Goal: Find specific fact: Find specific fact

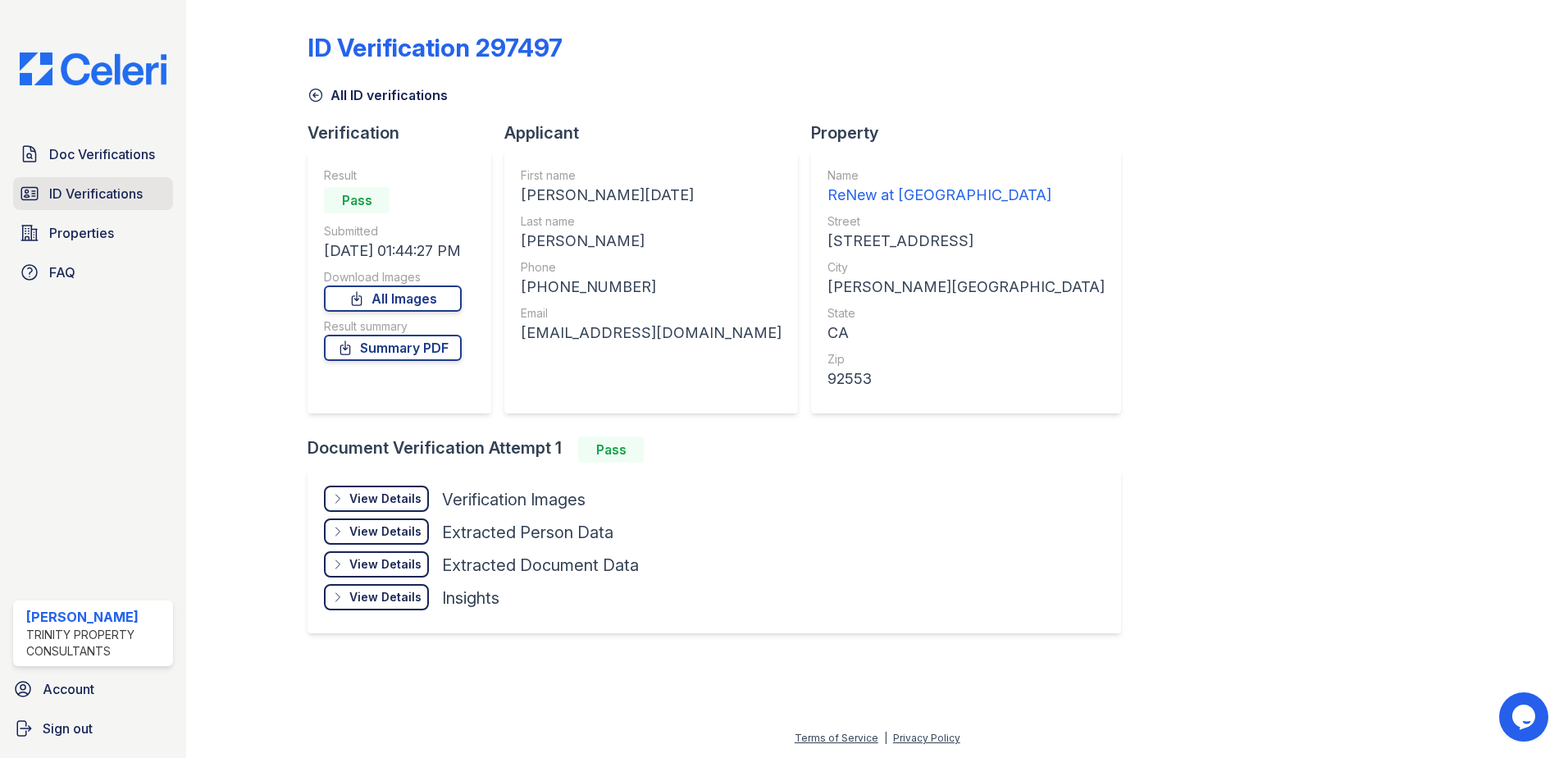
click at [76, 190] on span "ID Verifications" at bounding box center [95, 194] width 93 height 20
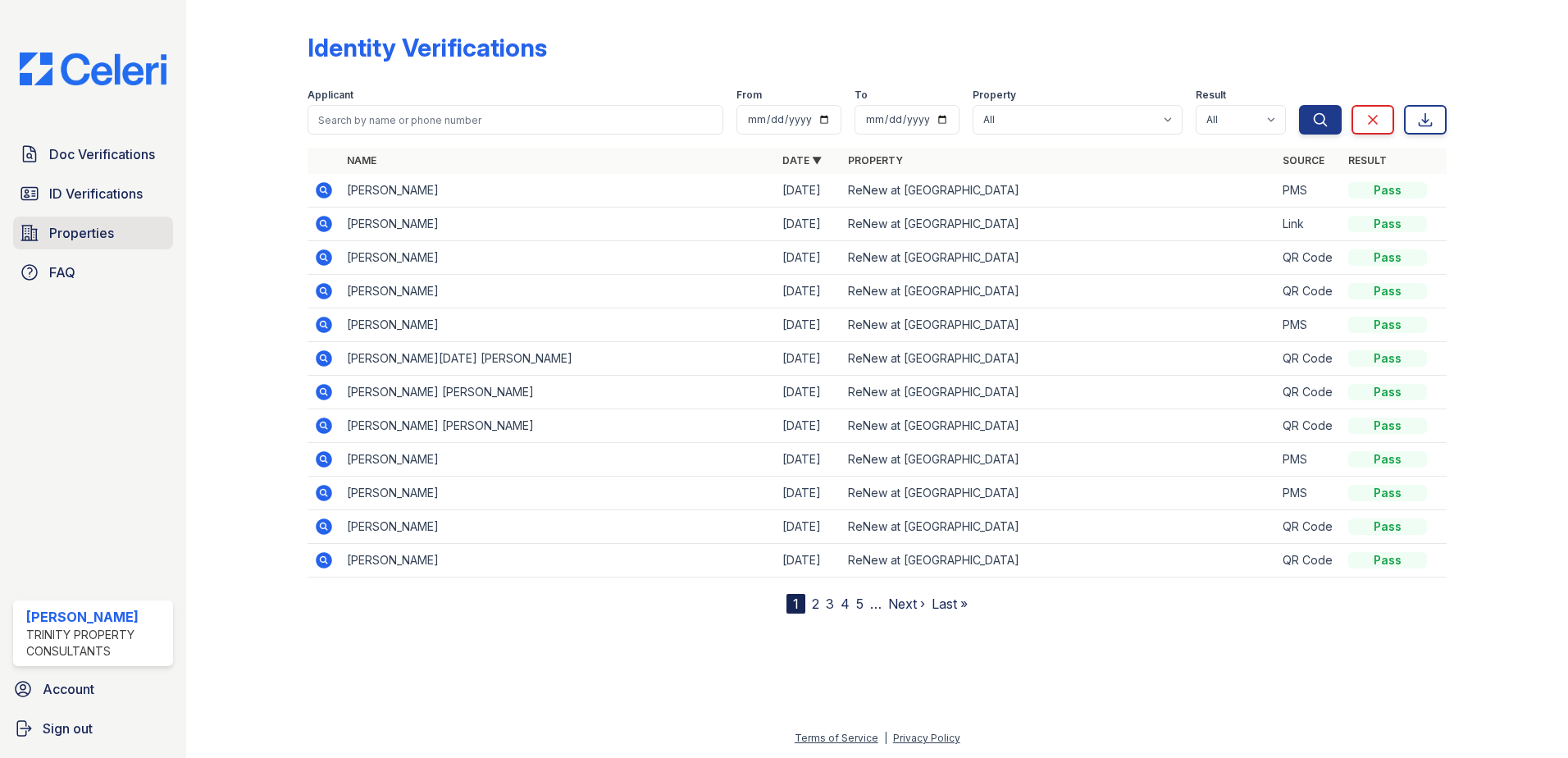
click at [81, 231] on span "Properties" at bounding box center [81, 233] width 65 height 20
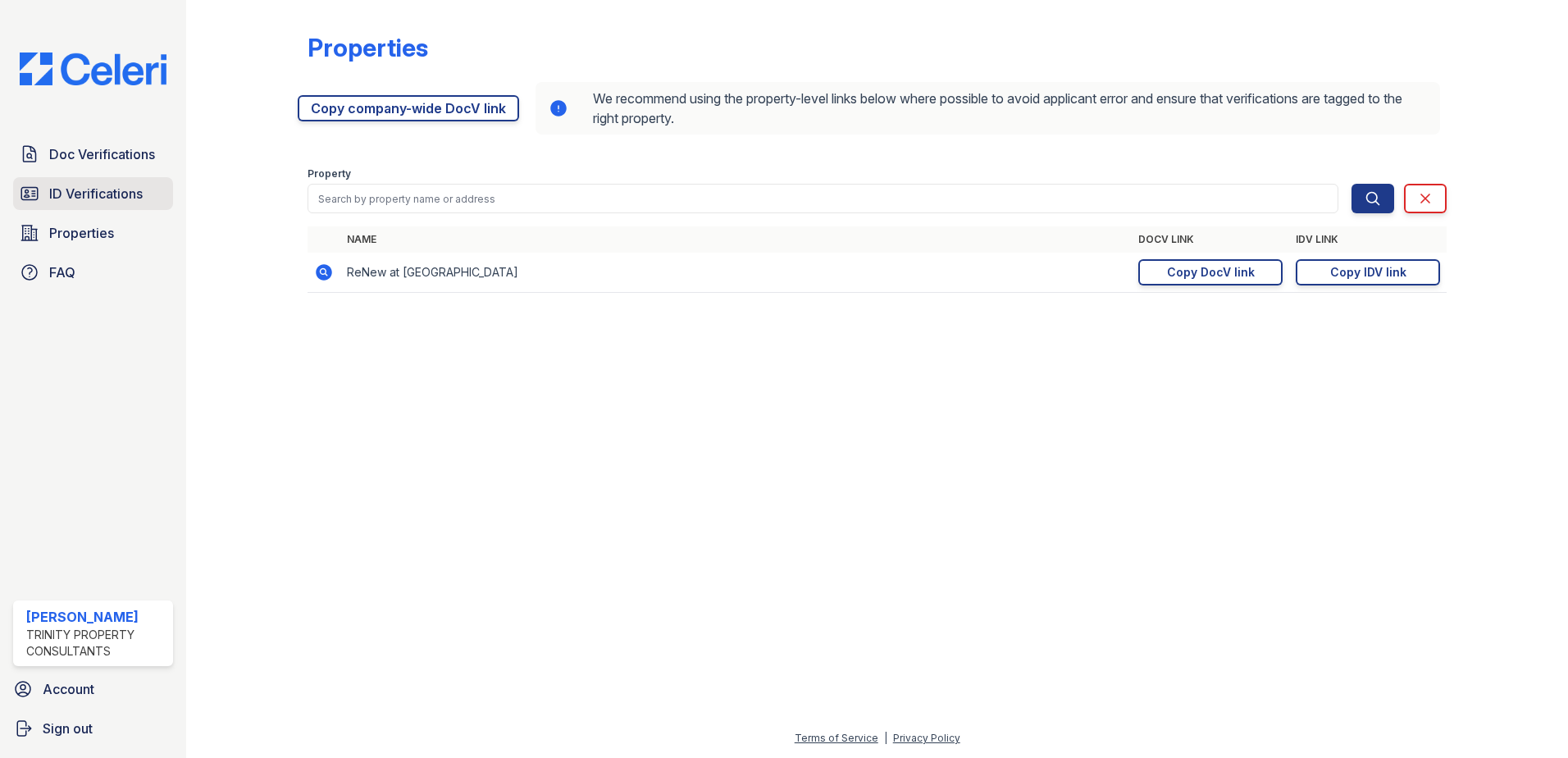
click at [87, 191] on span "ID Verifications" at bounding box center [95, 194] width 93 height 20
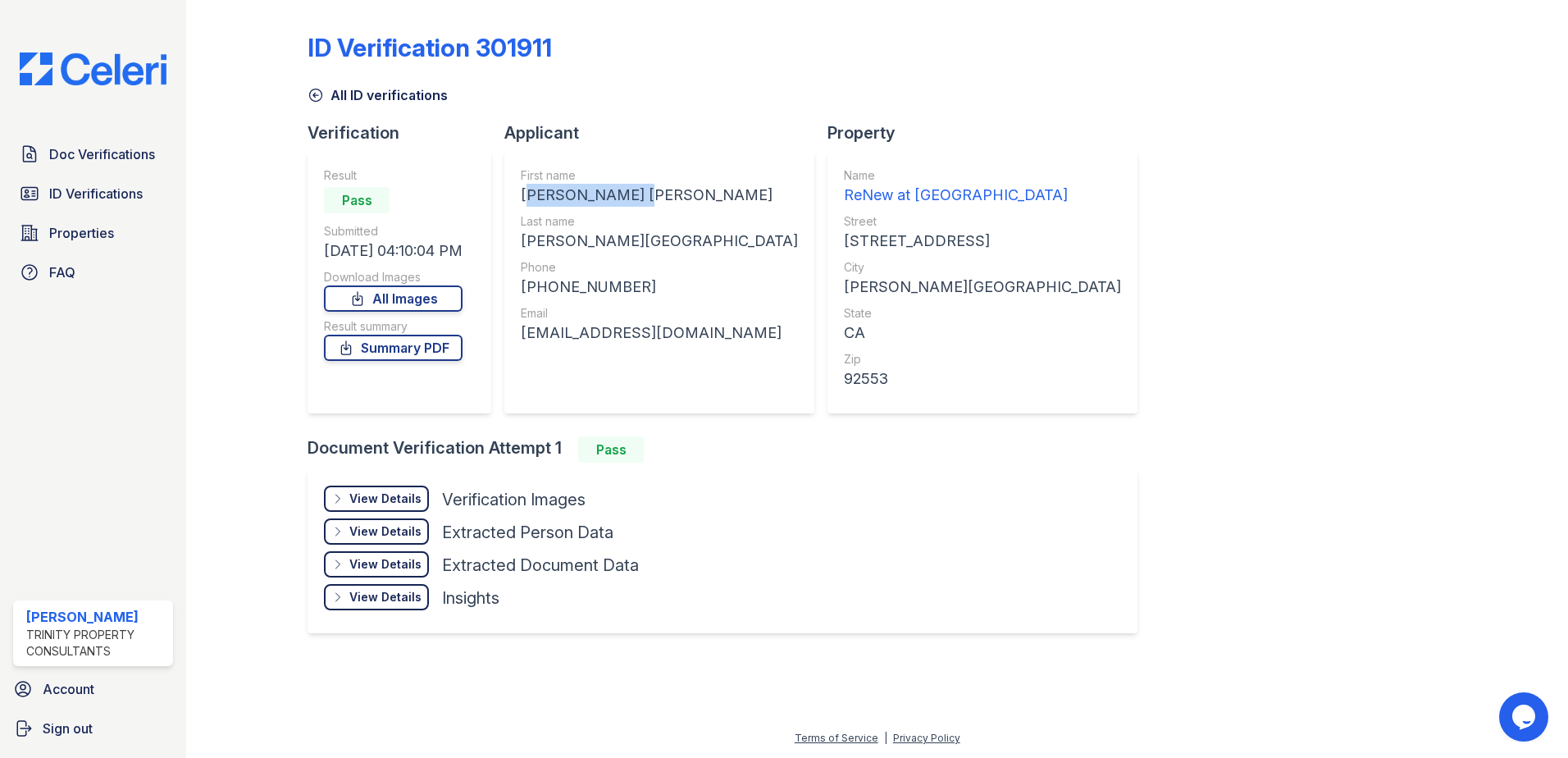
drag, startPoint x: 667, startPoint y: 194, endPoint x: 523, endPoint y: 191, distance: 144.0
click at [523, 191] on div "First name SANDRA VANESSA Last name BARRIOS ZAMORA Phone +19513639149 Email sba…" at bounding box center [659, 283] width 310 height 263
drag, startPoint x: 523, startPoint y: 191, endPoint x: 535, endPoint y: 190, distance: 12.0
copy div "SANDRA VANESSA"
drag, startPoint x: 663, startPoint y: 243, endPoint x: 524, endPoint y: 243, distance: 139.0
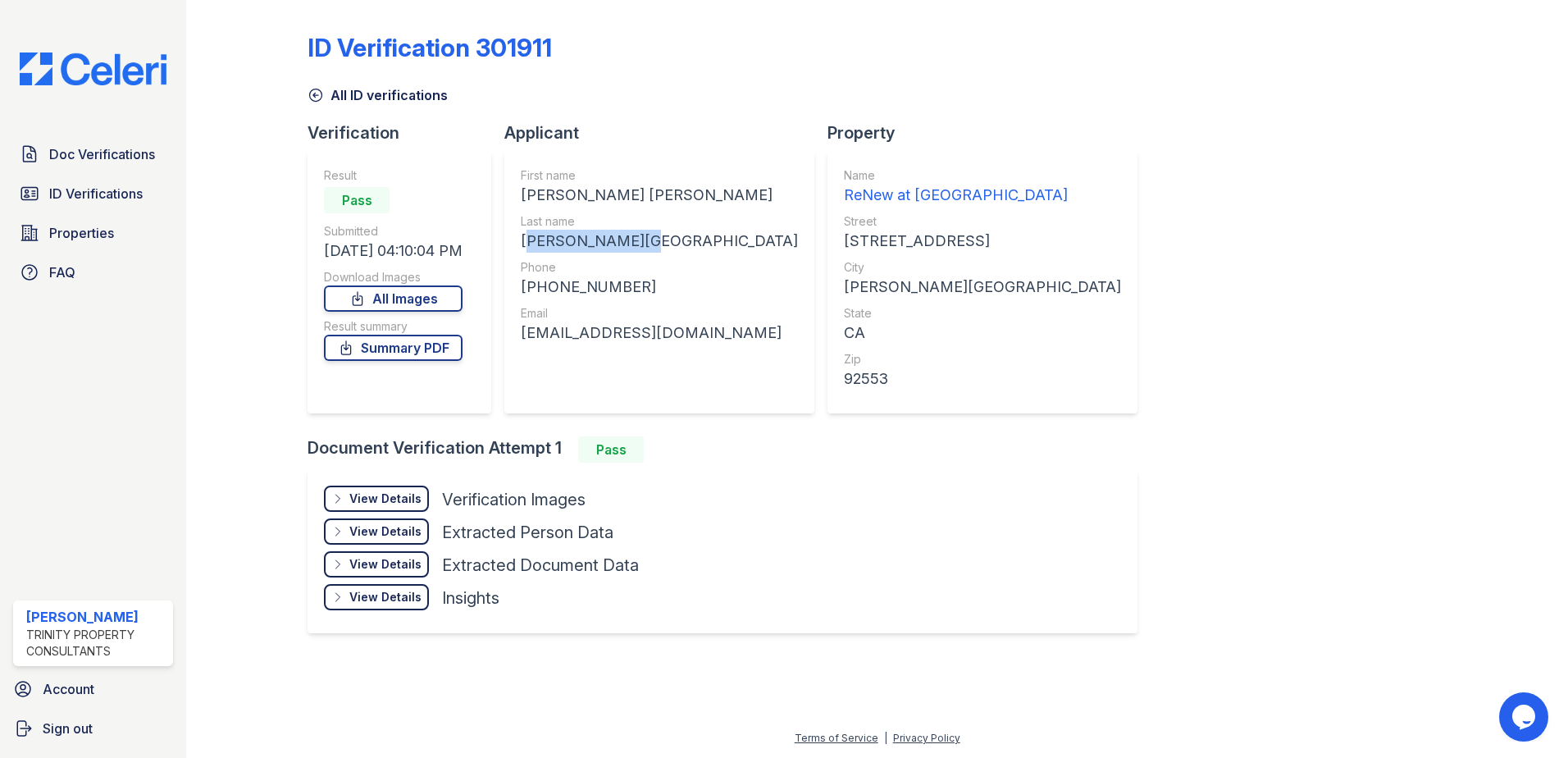
click at [524, 243] on div "First name SANDRA VANESSA Last name BARRIOS ZAMORA Phone +19513639149 Email sba…" at bounding box center [659, 283] width 310 height 263
drag, startPoint x: 524, startPoint y: 243, endPoint x: 538, endPoint y: 242, distance: 14.0
copy div "[PERSON_NAME][GEOGRAPHIC_DATA]"
drag, startPoint x: 625, startPoint y: 286, endPoint x: 539, endPoint y: 295, distance: 86.5
click at [539, 295] on div "[PHONE_NUMBER]" at bounding box center [659, 286] width 277 height 23
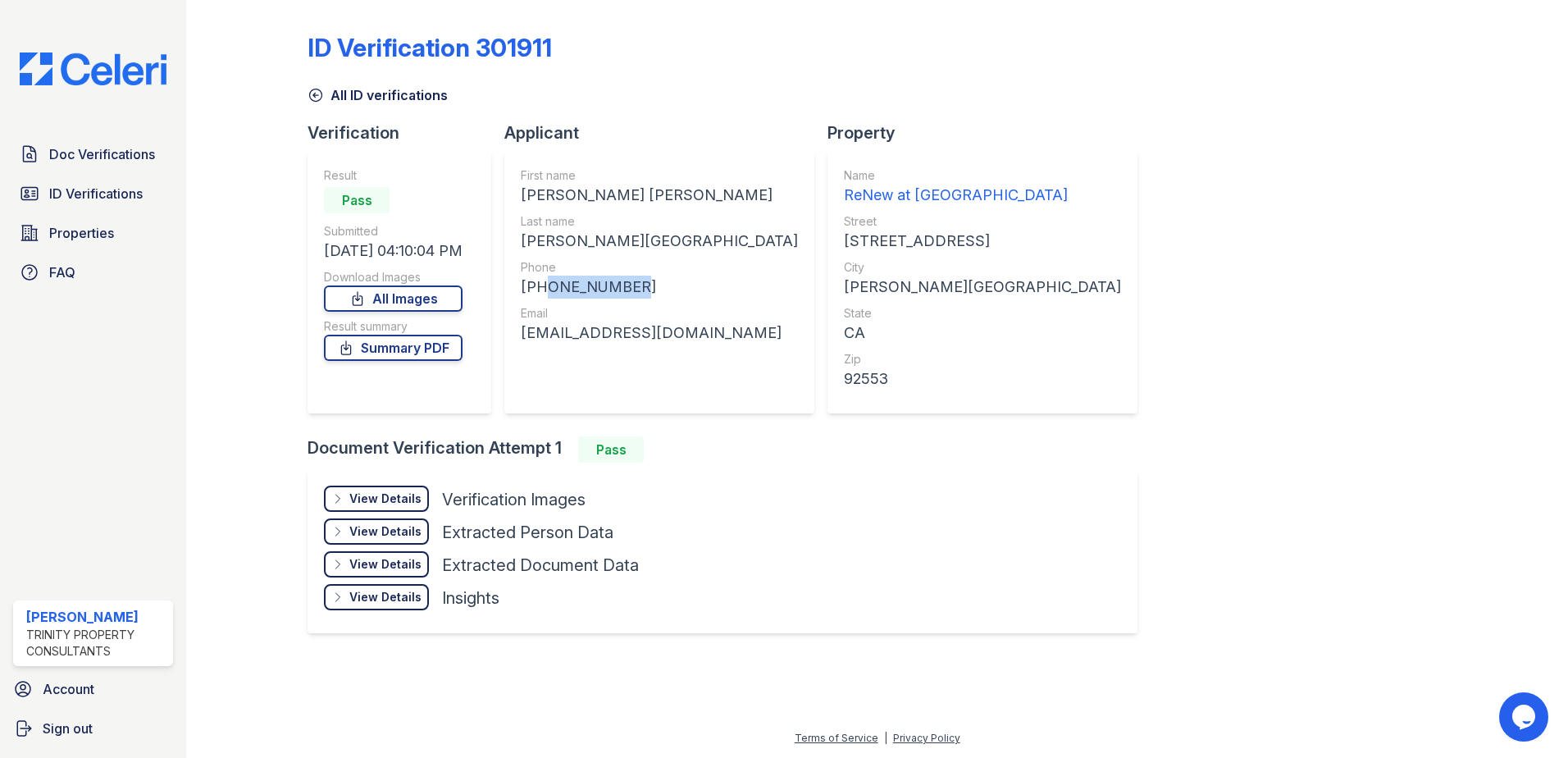
drag, startPoint x: 539, startPoint y: 295, endPoint x: 546, endPoint y: 288, distance: 9.9
copy div "9513639149"
drag, startPoint x: 708, startPoint y: 334, endPoint x: 524, endPoint y: 335, distance: 184.0
click at [524, 335] on div "First name SANDRA VANESSA Last name BARRIOS ZAMORA Phone +19513639149 Email sba…" at bounding box center [659, 283] width 310 height 263
drag, startPoint x: 524, startPoint y: 335, endPoint x: 545, endPoint y: 337, distance: 21.1
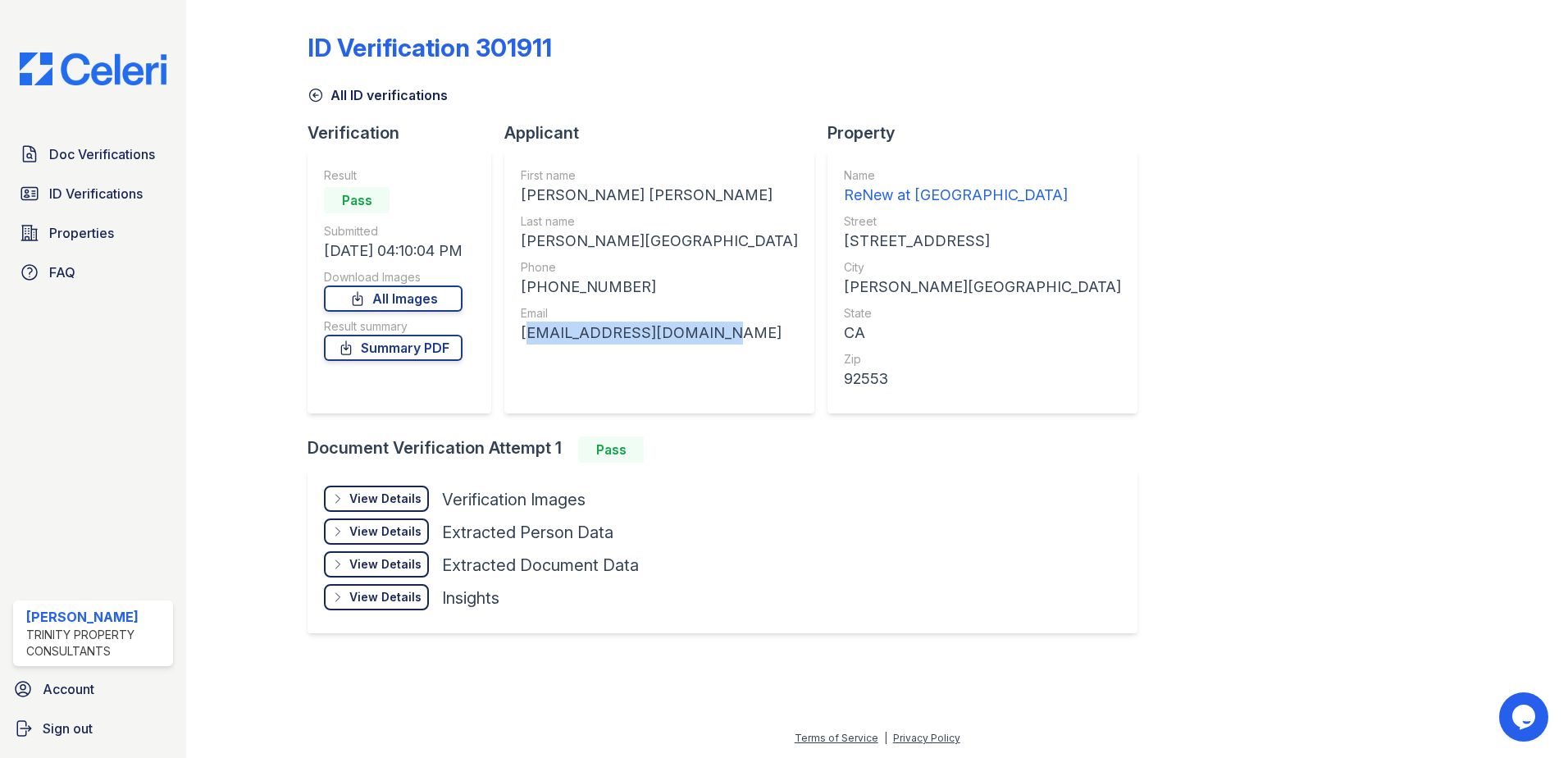
copy div "[EMAIL_ADDRESS][DOMAIN_NAME]"
click at [82, 189] on span "ID Verifications" at bounding box center [95, 194] width 93 height 20
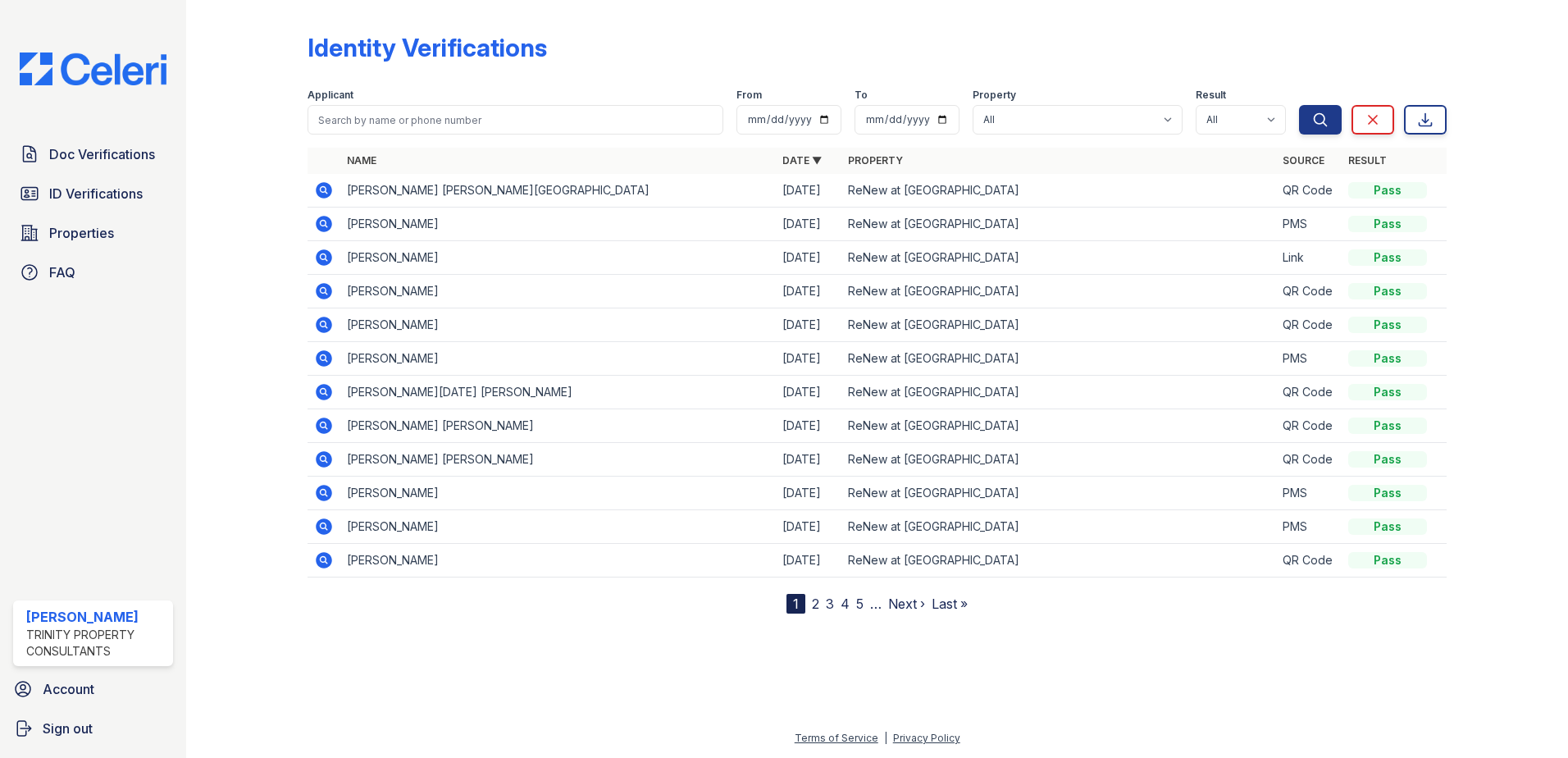
click at [472, 395] on td "MARIA LUCIA MEDINA IRIBE" at bounding box center [558, 393] width 436 height 34
click at [324, 392] on icon at bounding box center [322, 391] width 4 height 4
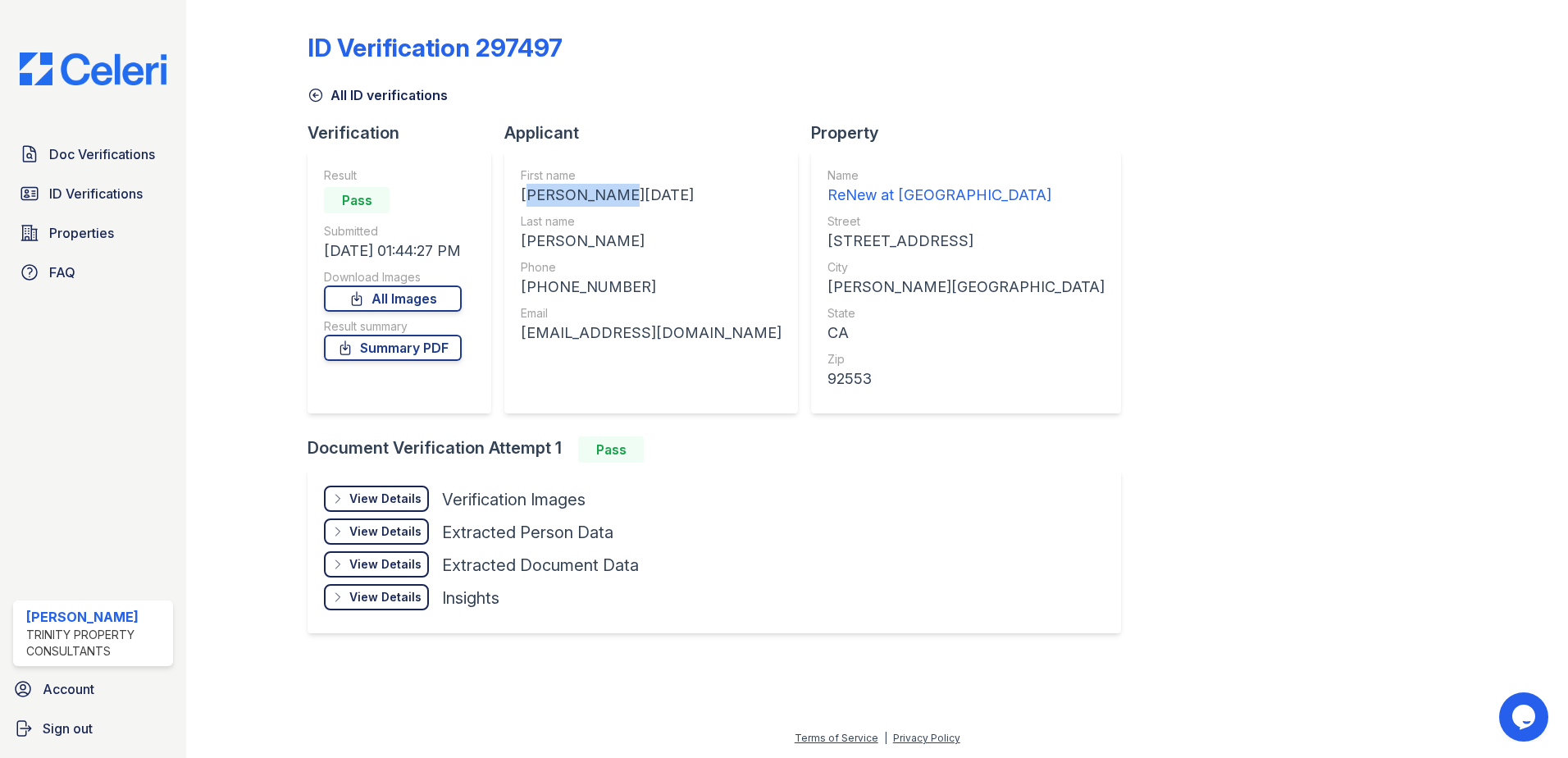
drag, startPoint x: 620, startPoint y: 196, endPoint x: 520, endPoint y: 199, distance: 100.0
click at [520, 199] on div "First name MARIA LUCIA Last name MEDINA IRIBE Phone +19515186075 Email malusa21…" at bounding box center [650, 283] width 293 height 263
drag, startPoint x: 520, startPoint y: 199, endPoint x: 536, endPoint y: 191, distance: 17.9
copy div "MARIA LUCIA"
drag, startPoint x: 577, startPoint y: 242, endPoint x: 526, endPoint y: 243, distance: 51.0
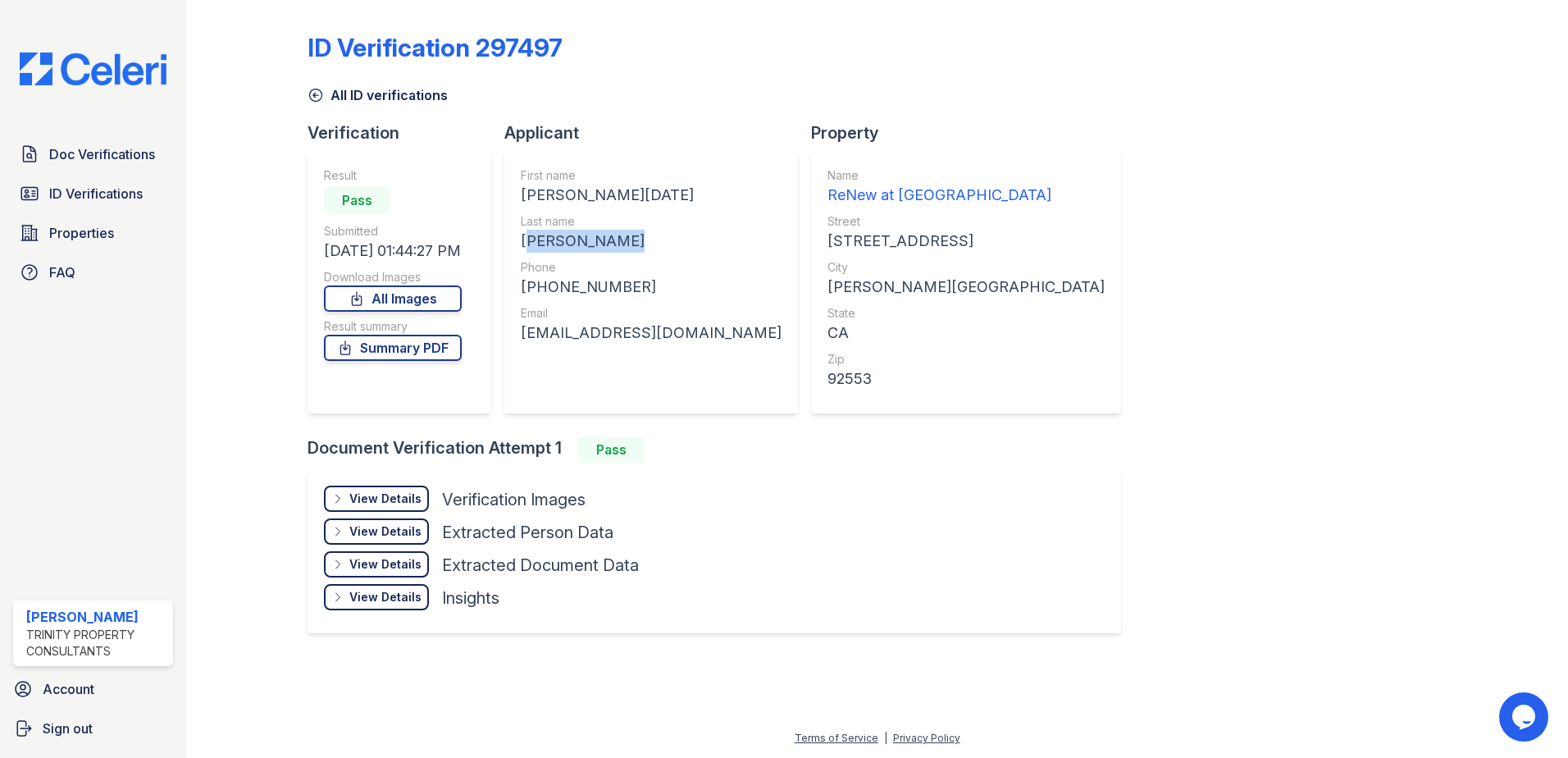
click at [526, 243] on div "MEDINA IRIBE" at bounding box center [651, 241] width 261 height 23
copy div "MEDINA IRIBE"
drag, startPoint x: 627, startPoint y: 288, endPoint x: 537, endPoint y: 294, distance: 90.2
click at [537, 294] on div "+19515186075" at bounding box center [651, 286] width 261 height 23
drag, startPoint x: 537, startPoint y: 294, endPoint x: 554, endPoint y: 287, distance: 18.4
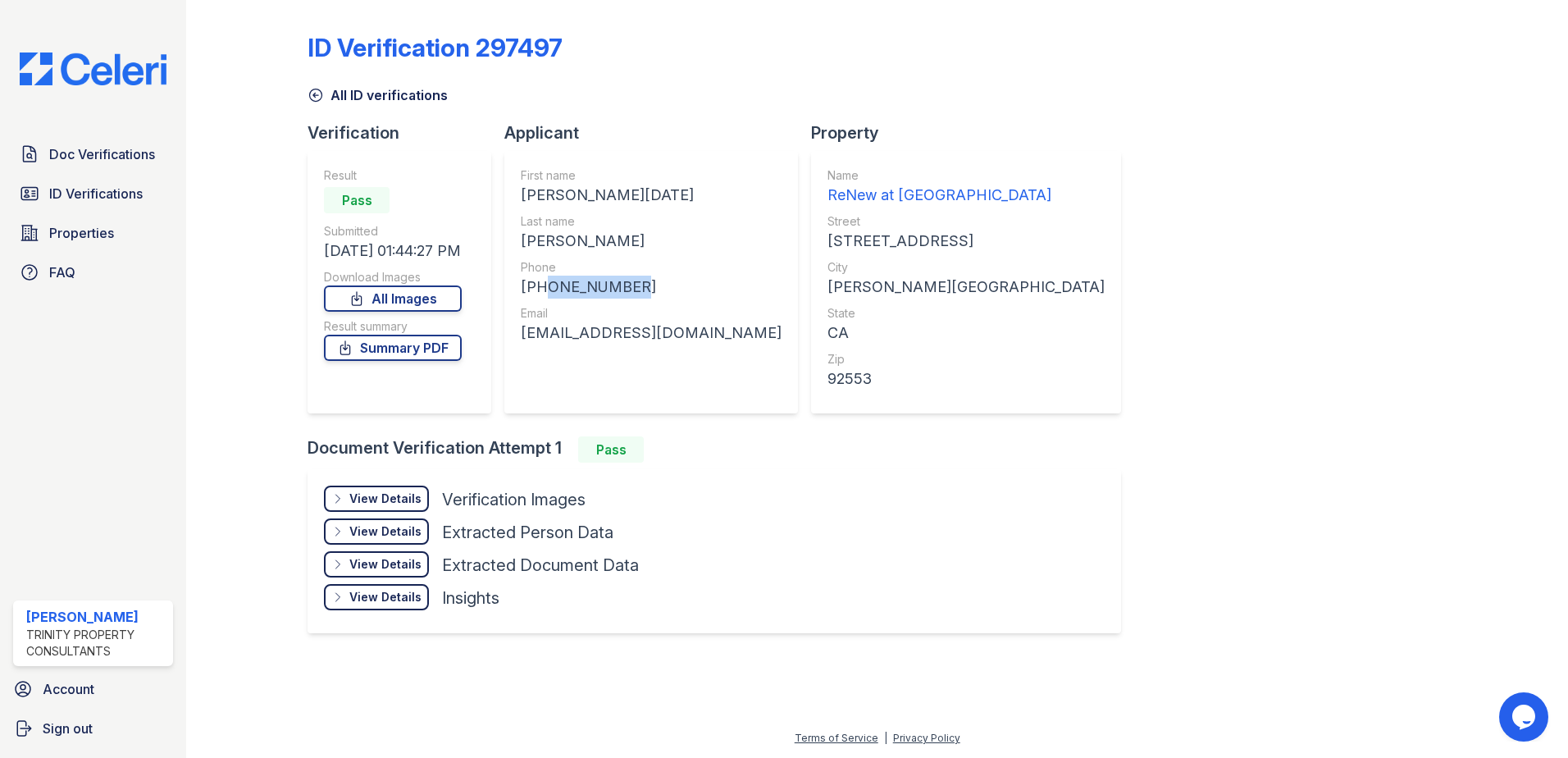
copy div "9515186075"
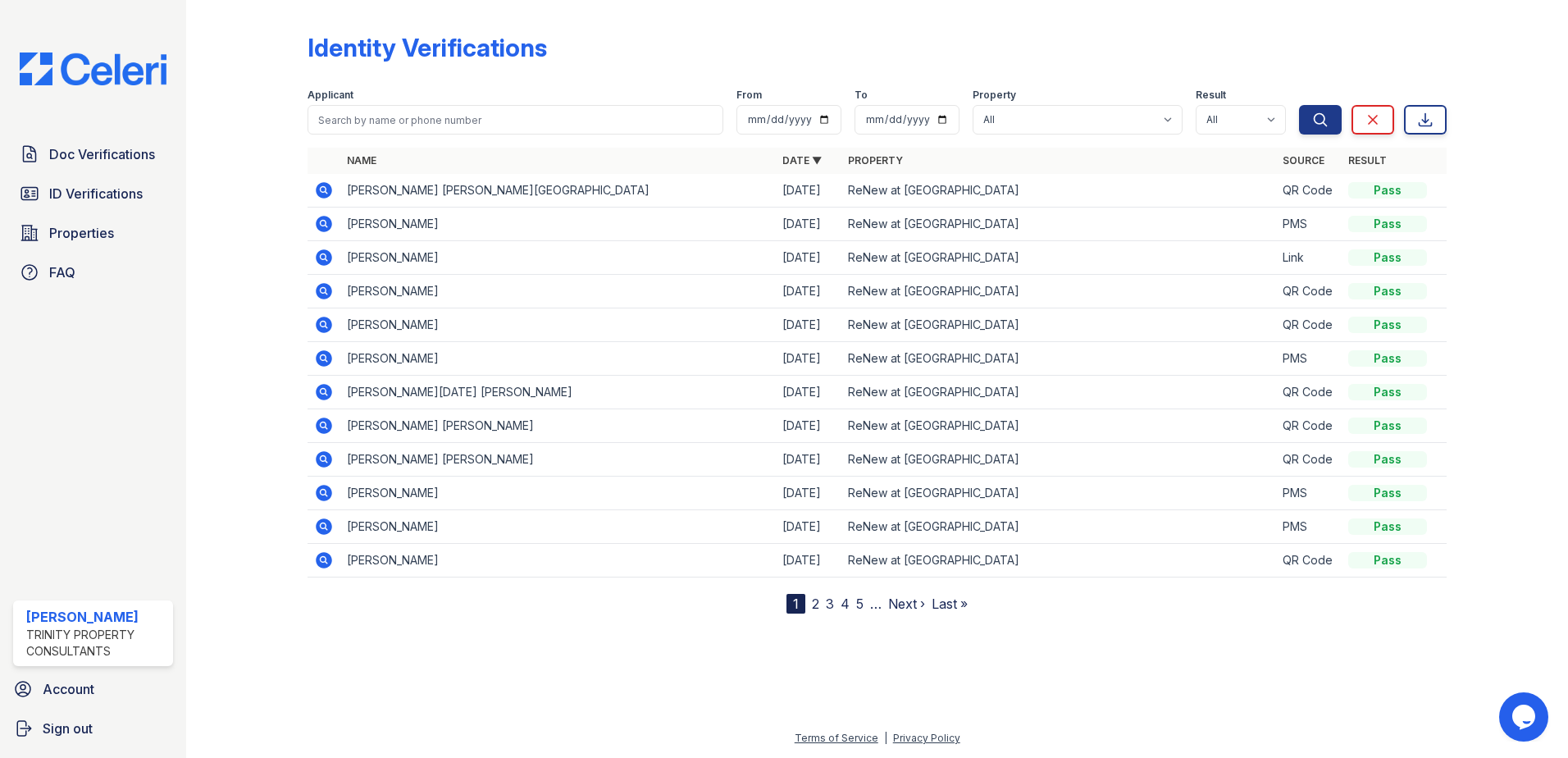
click at [320, 189] on icon at bounding box center [324, 190] width 16 height 16
